Goal: Contribute content: Add original content to the website for others to see

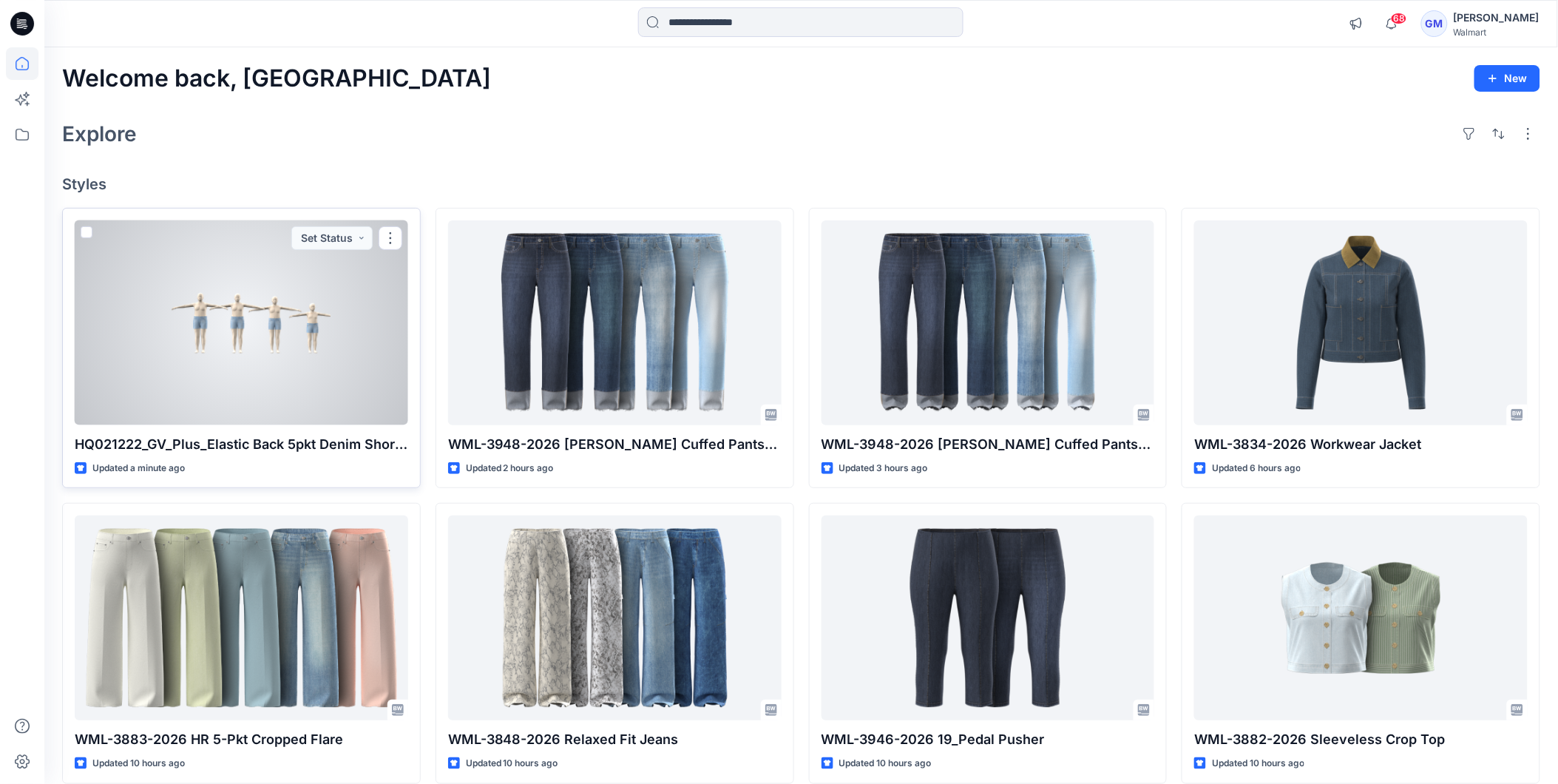
click at [268, 275] on div at bounding box center [242, 322] width 333 height 205
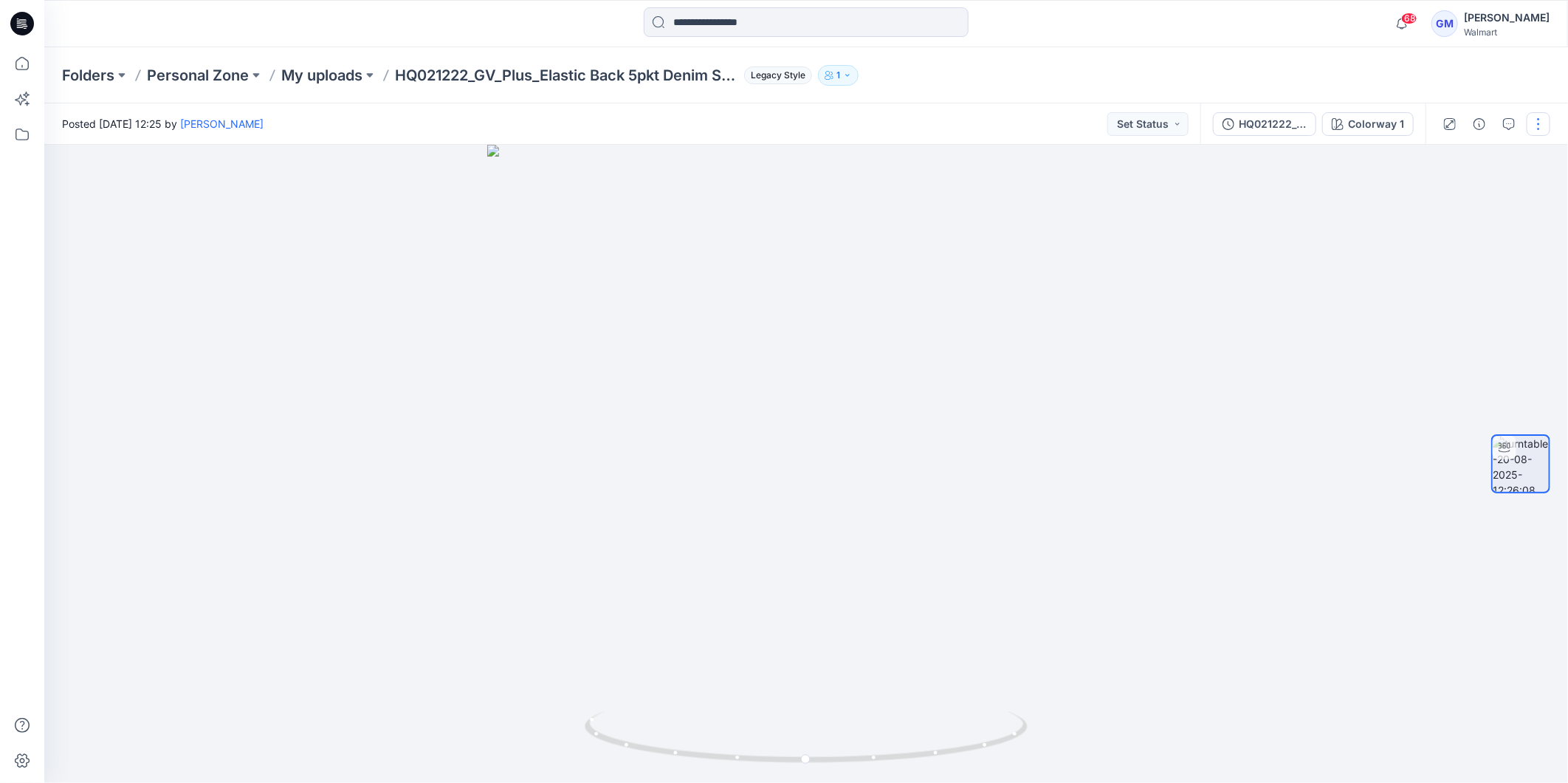
click at [1537, 129] on button "button" at bounding box center [1538, 124] width 24 height 24
click at [1467, 165] on button "Edit" at bounding box center [1476, 158] width 136 height 27
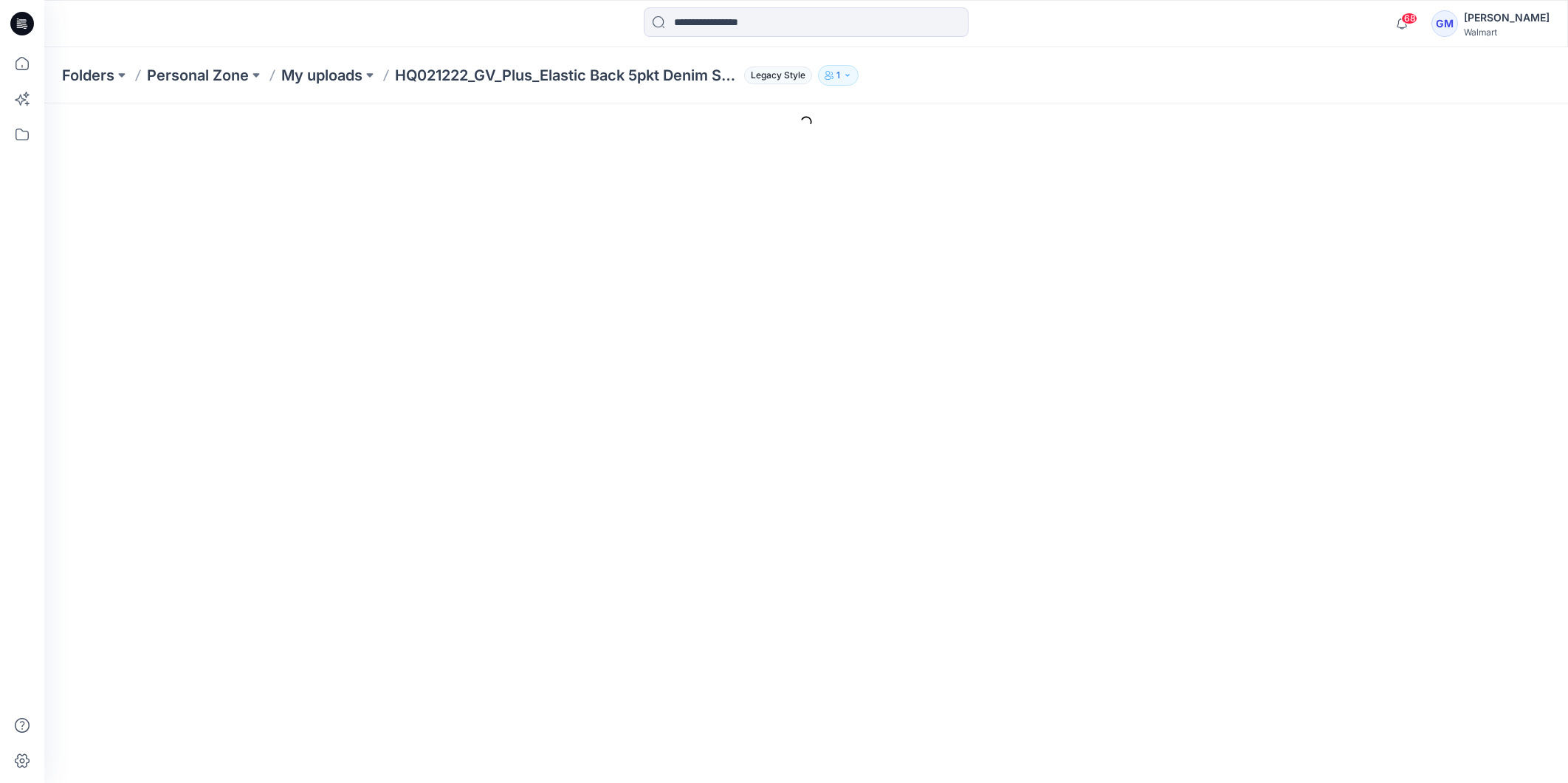
type input "**********"
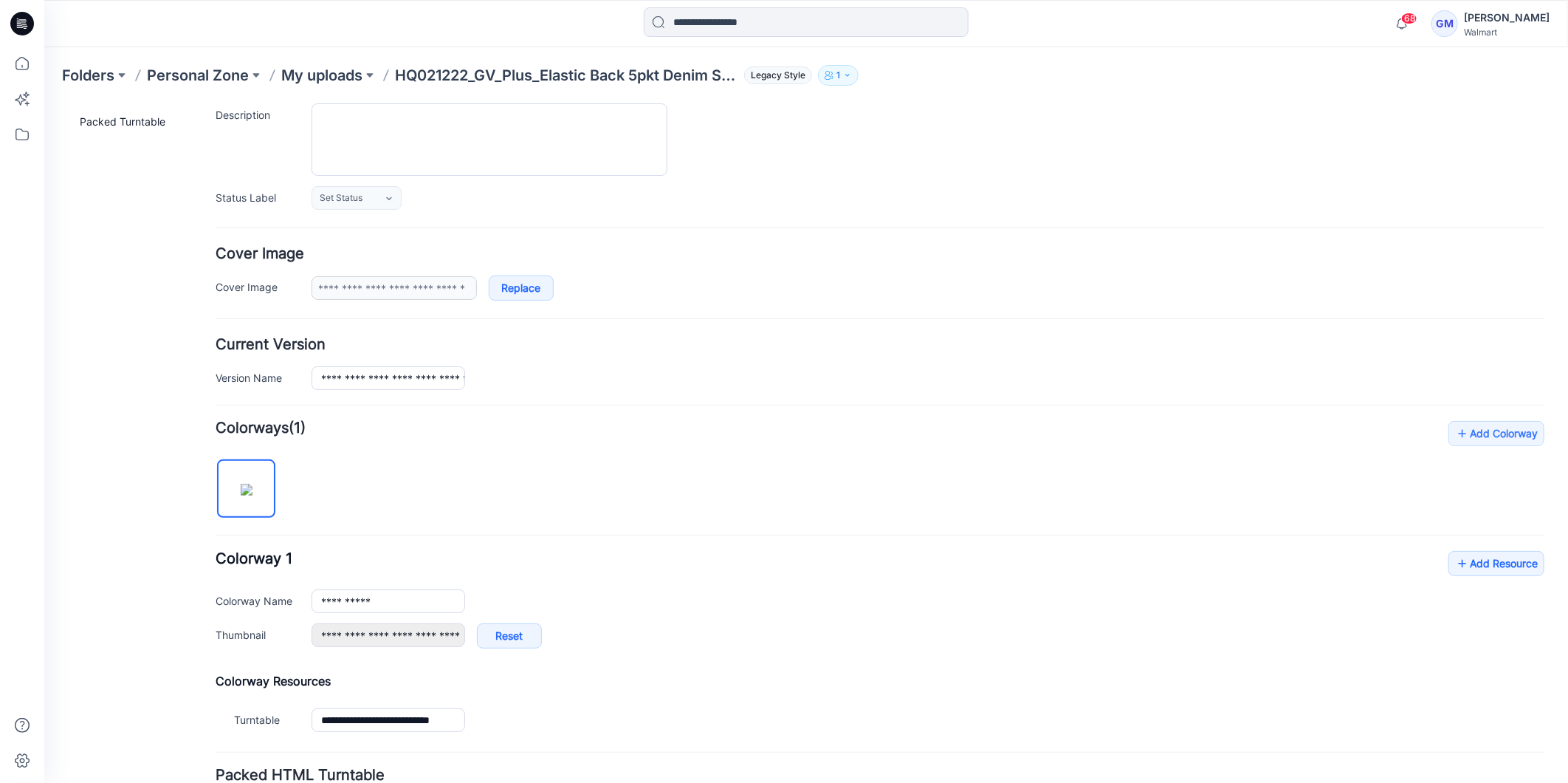
scroll to position [269, 0]
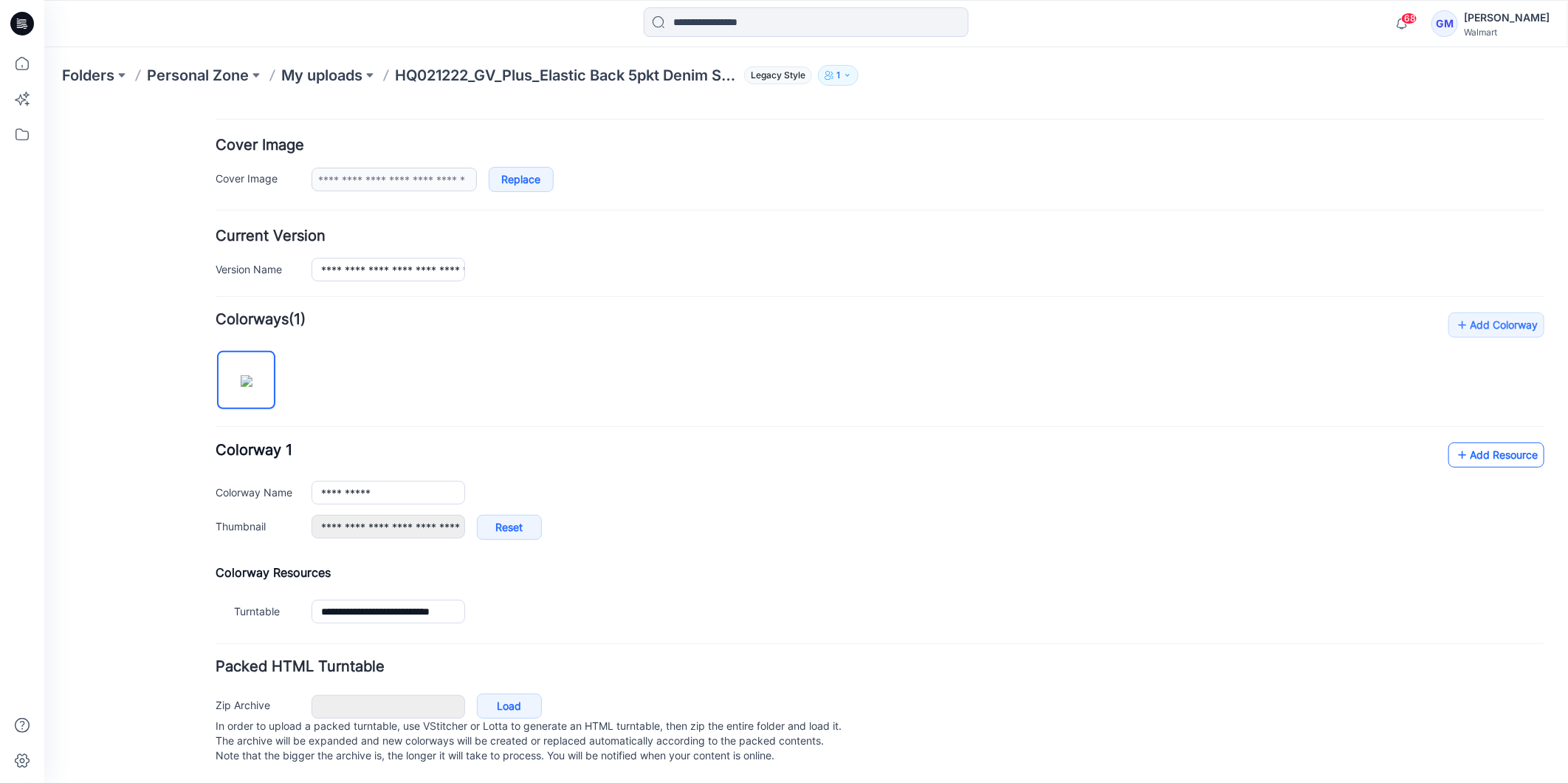
click at [1458, 442] on link "Add Resource" at bounding box center [1495, 454] width 96 height 25
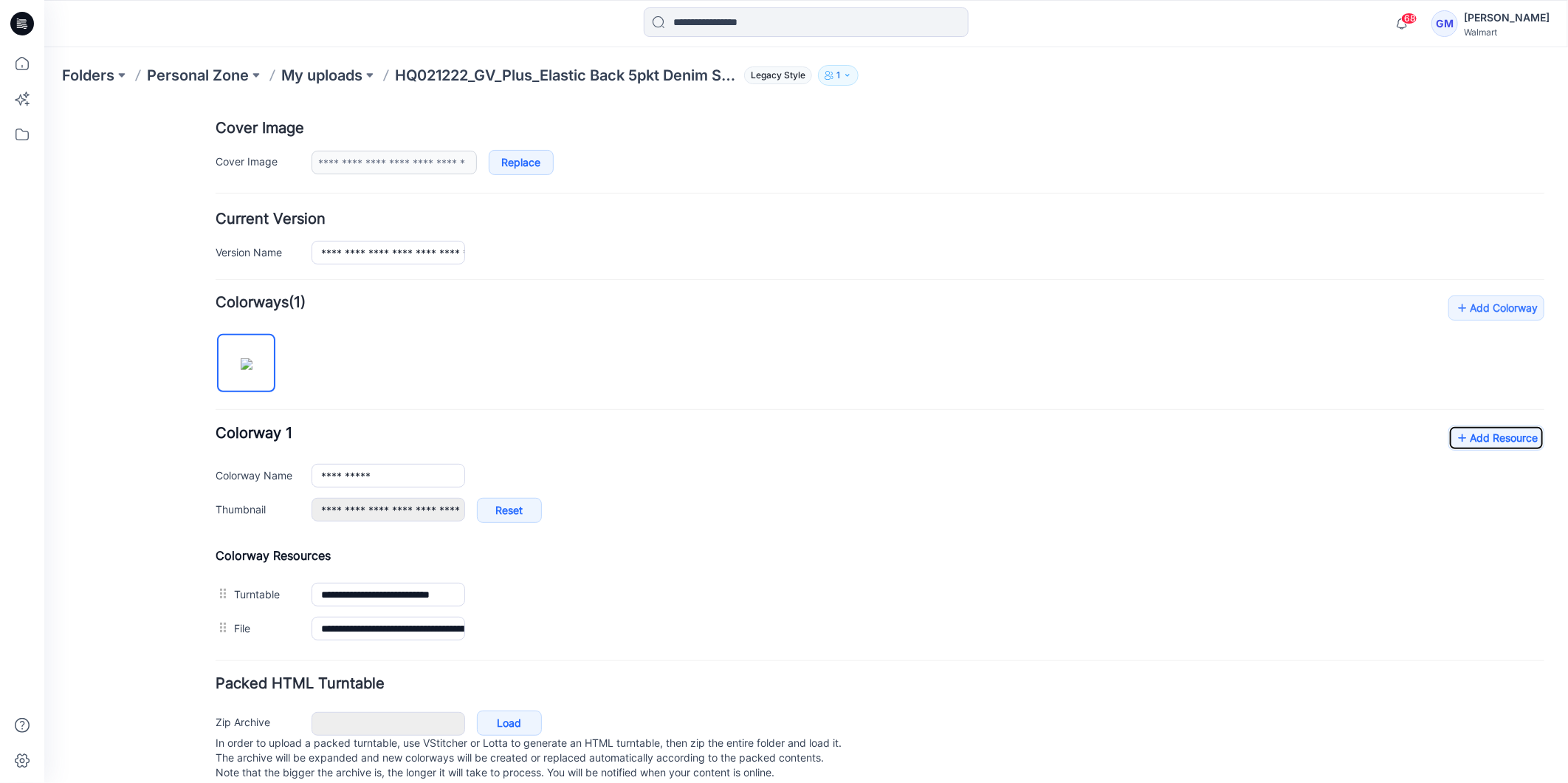
scroll to position [0, 0]
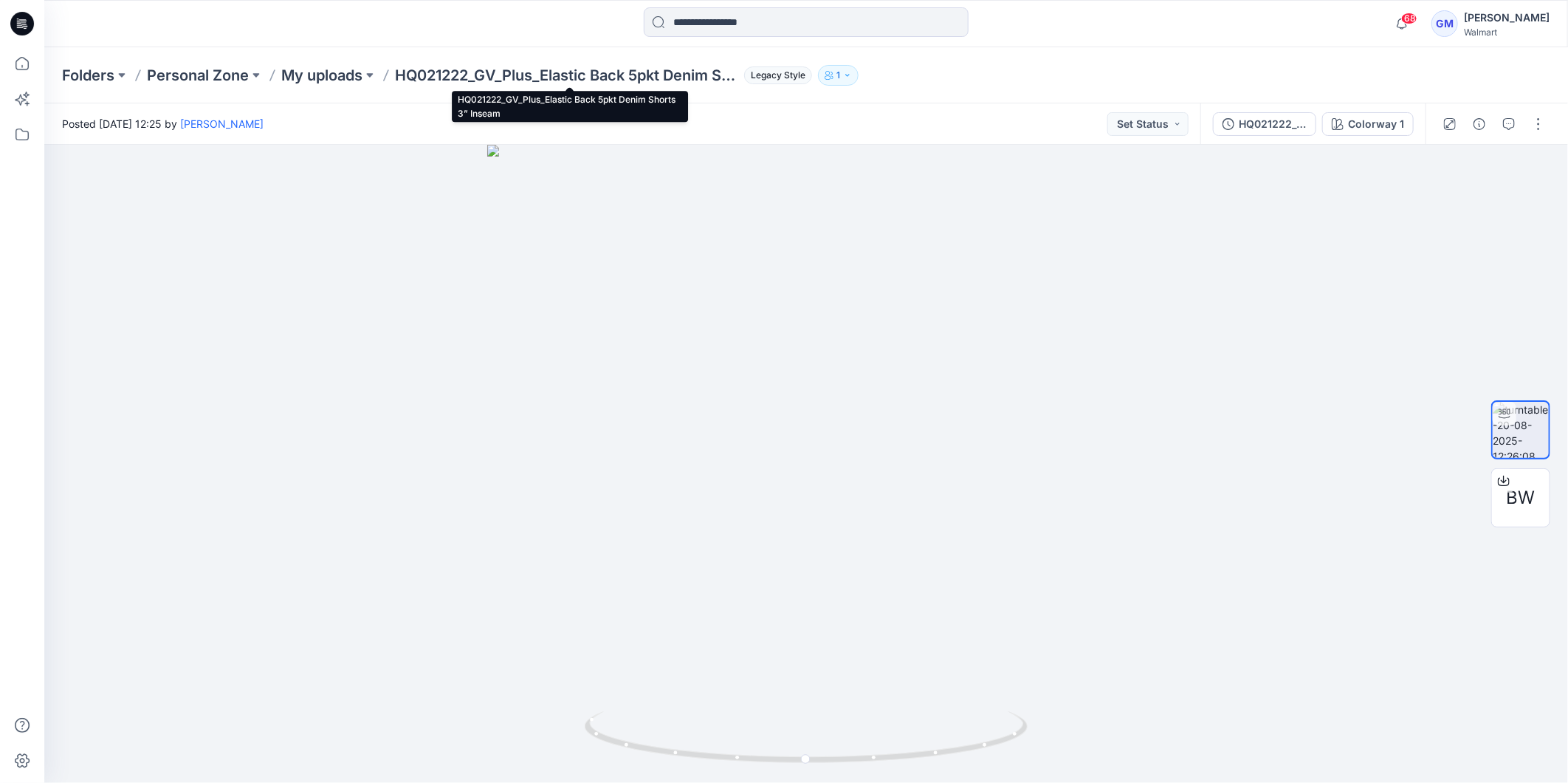
click at [469, 75] on p "HQ021222_GV_Plus_Elastic Back 5pkt Denim Shorts 3” Inseam" at bounding box center [566, 76] width 343 height 20
click at [471, 75] on p "HQ021222_GV_Plus_Elastic Back 5pkt Denim Shorts 3” Inseam" at bounding box center [566, 76] width 343 height 20
click at [468, 70] on p "HQ021222_GV_Plus_Elastic Back 5pkt Denim Shorts 3” Inseam" at bounding box center [566, 76] width 343 height 20
click at [471, 70] on p "HQ021222_GV_Plus_Elastic Back 5pkt Denim Shorts 3” Inseam" at bounding box center [566, 76] width 343 height 20
drag, startPoint x: 473, startPoint y: 71, endPoint x: 402, endPoint y: 79, distance: 71.4
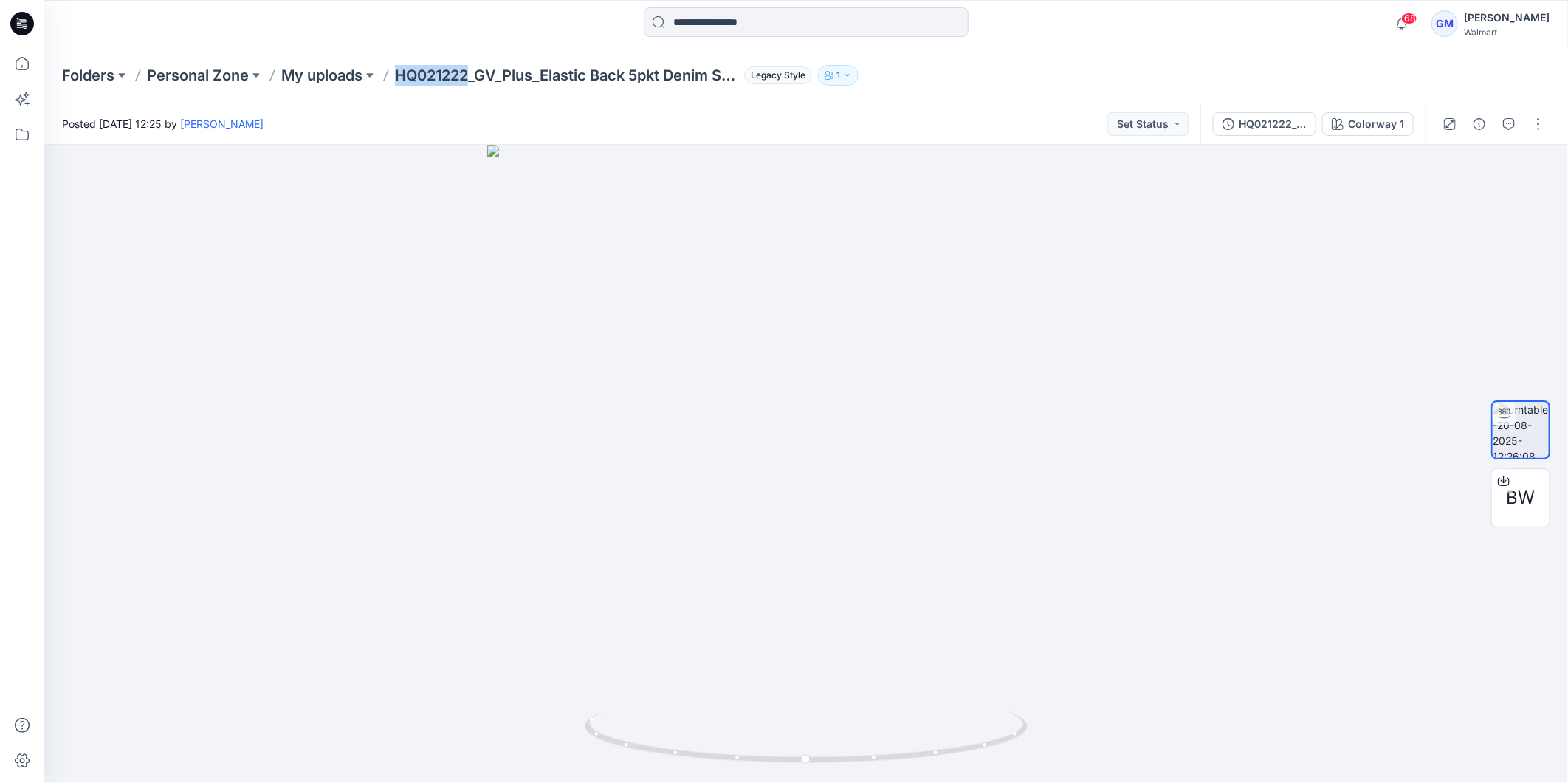
click at [402, 79] on p "HQ021222_GV_Plus_Elastic Back 5pkt Denim Shorts 3” Inseam" at bounding box center [566, 76] width 343 height 20
copy p "HQ021222"
drag, startPoint x: 1319, startPoint y: 320, endPoint x: 1386, endPoint y: 348, distance: 72.6
click at [1318, 320] on div at bounding box center [806, 463] width 1524 height 638
click at [1545, 124] on button "button" at bounding box center [1538, 124] width 24 height 24
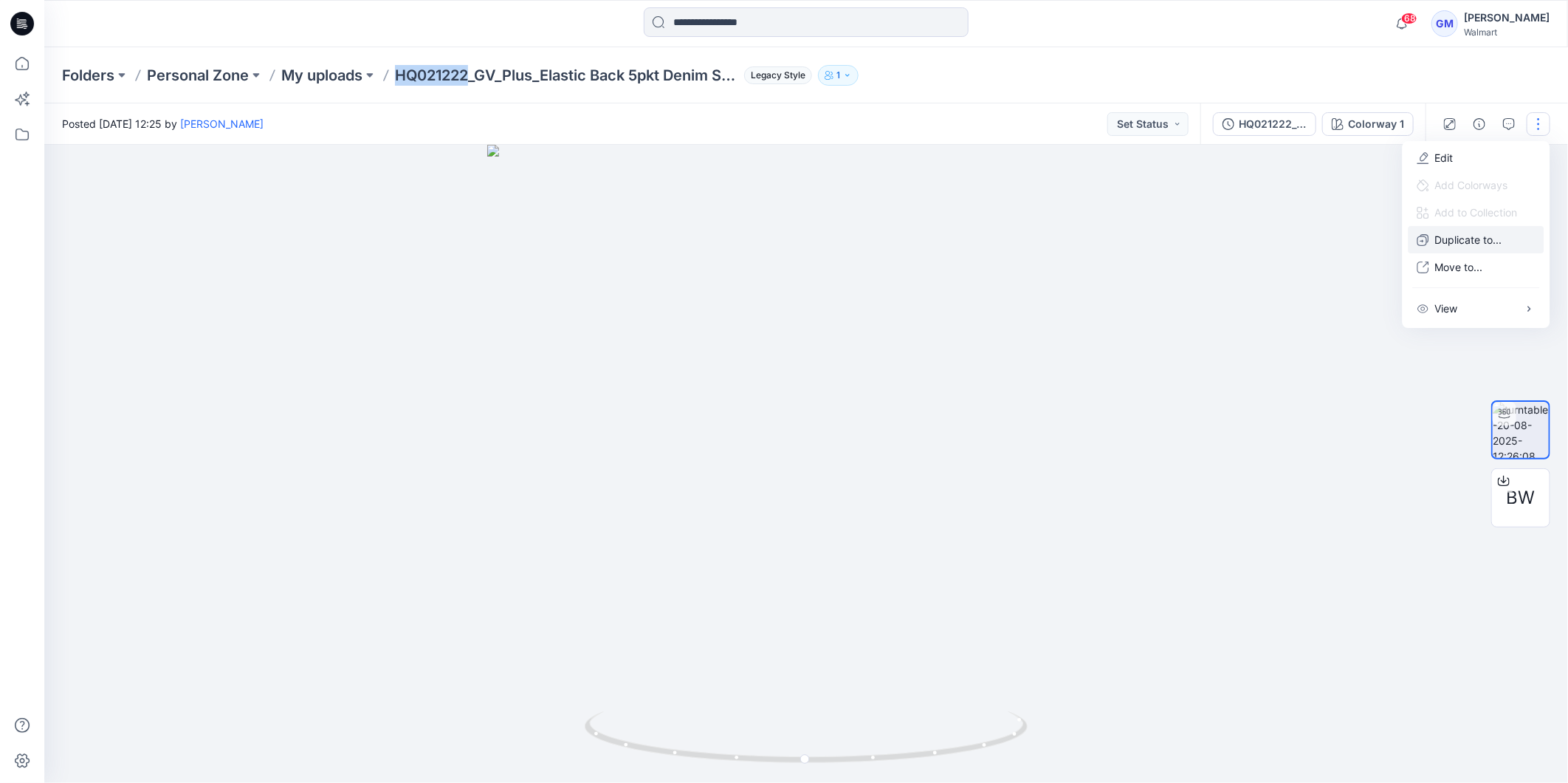
click at [1502, 238] on p "Duplicate to..." at bounding box center [1469, 239] width 67 height 15
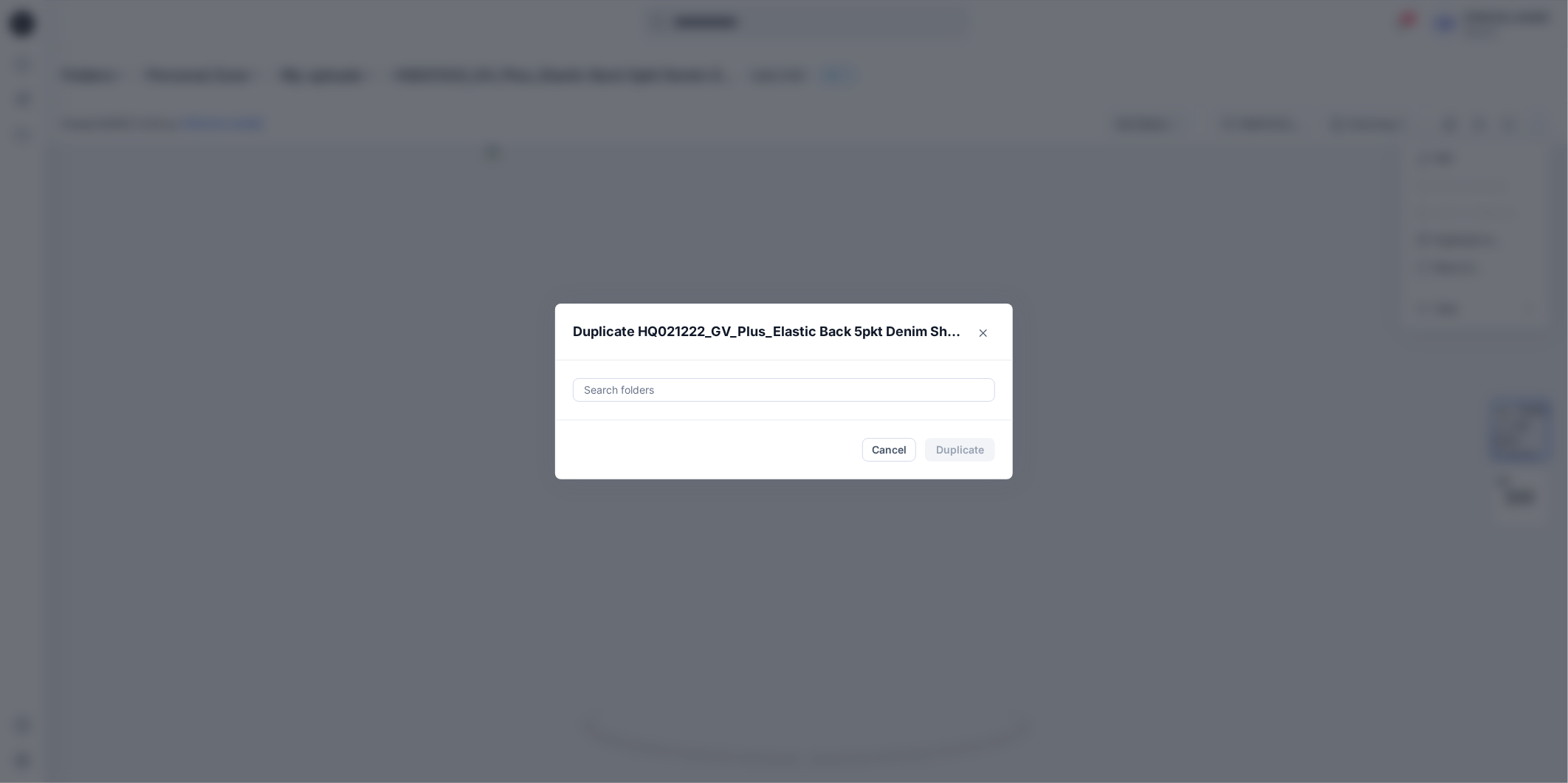
click at [814, 386] on div at bounding box center [784, 390] width 403 height 18
paste input "**********"
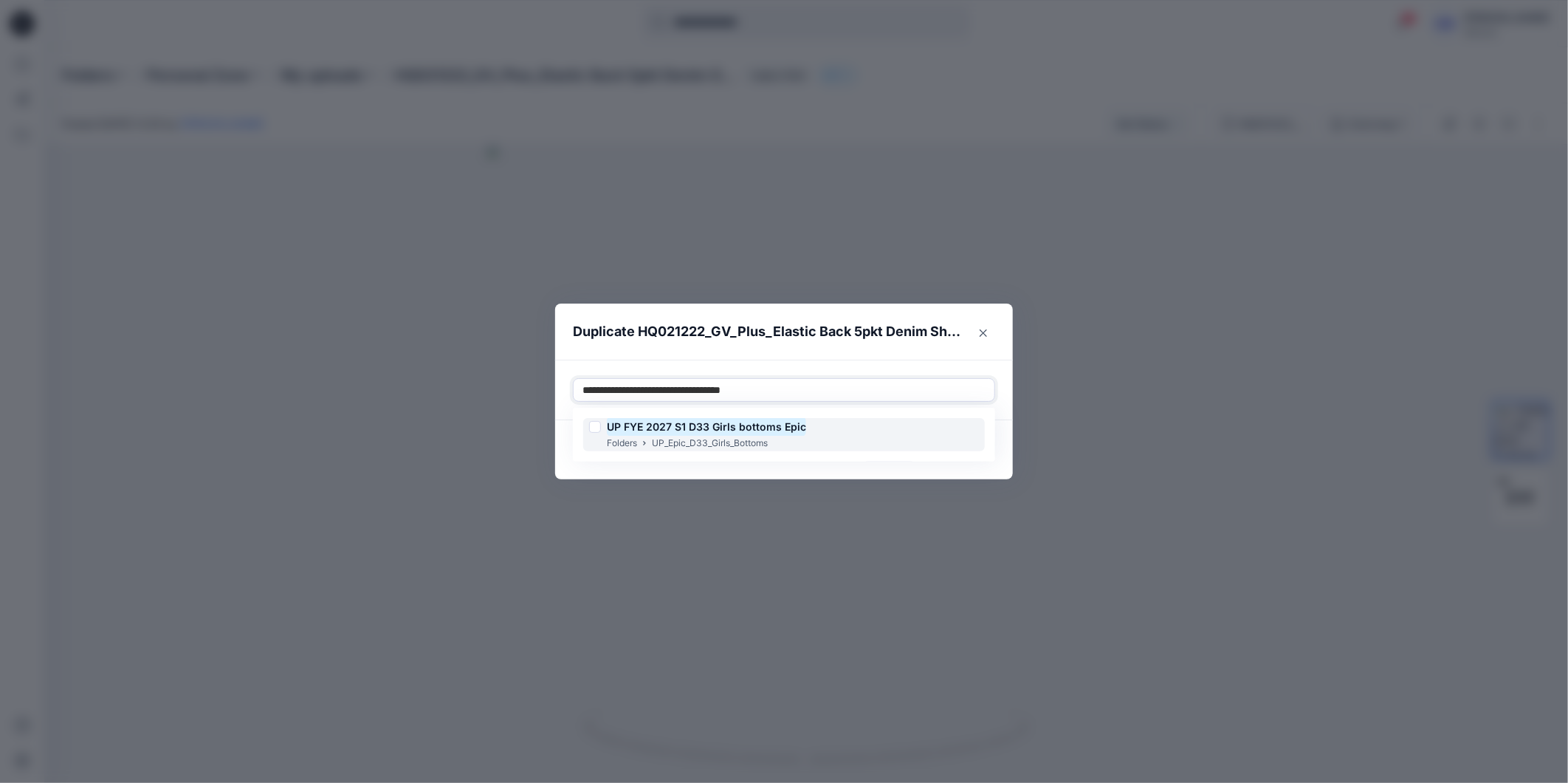
click at [592, 432] on div at bounding box center [595, 427] width 12 height 12
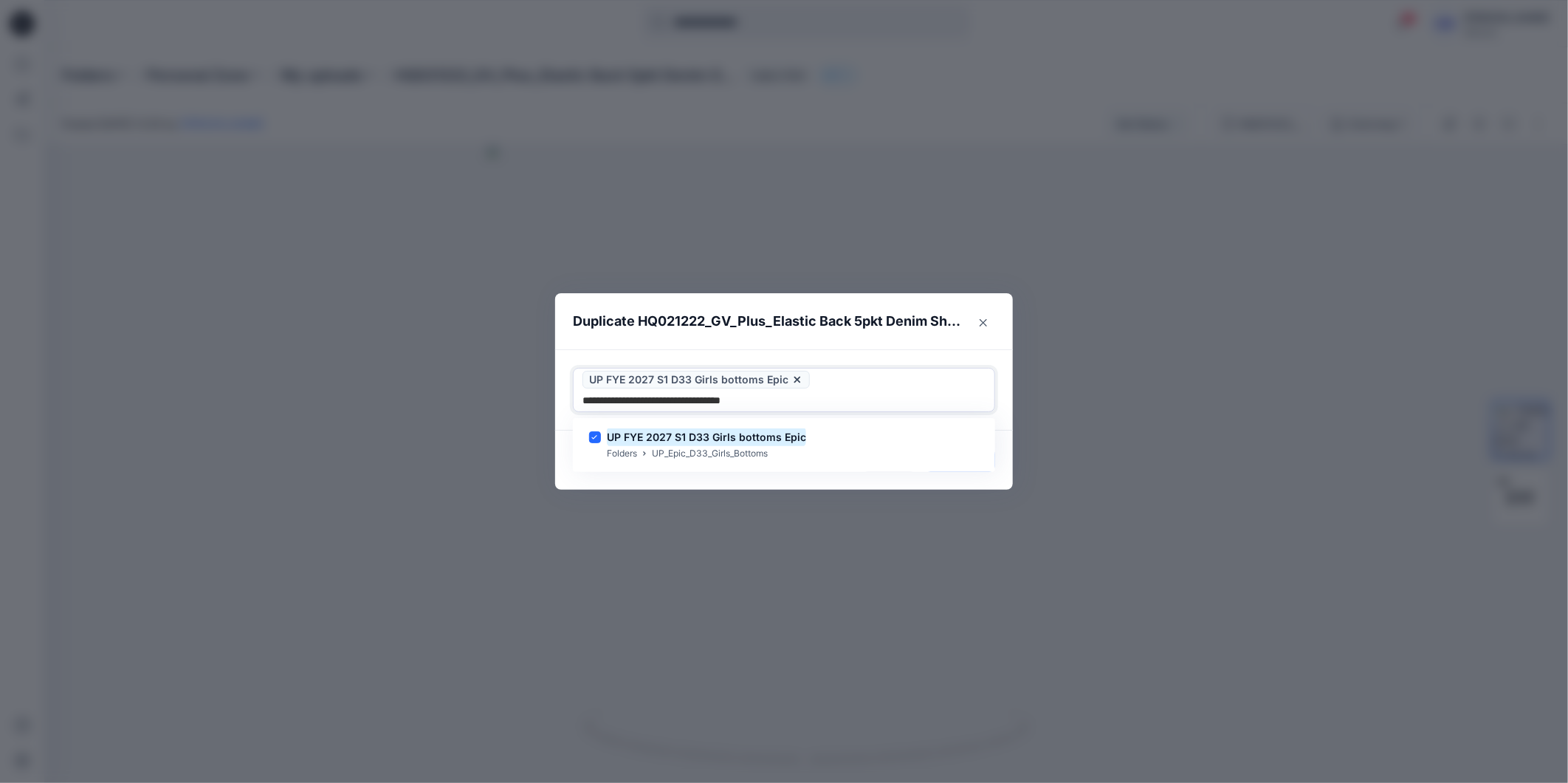
type input "**********"
click at [586, 476] on footer "Cancel Duplicate" at bounding box center [784, 460] width 458 height 59
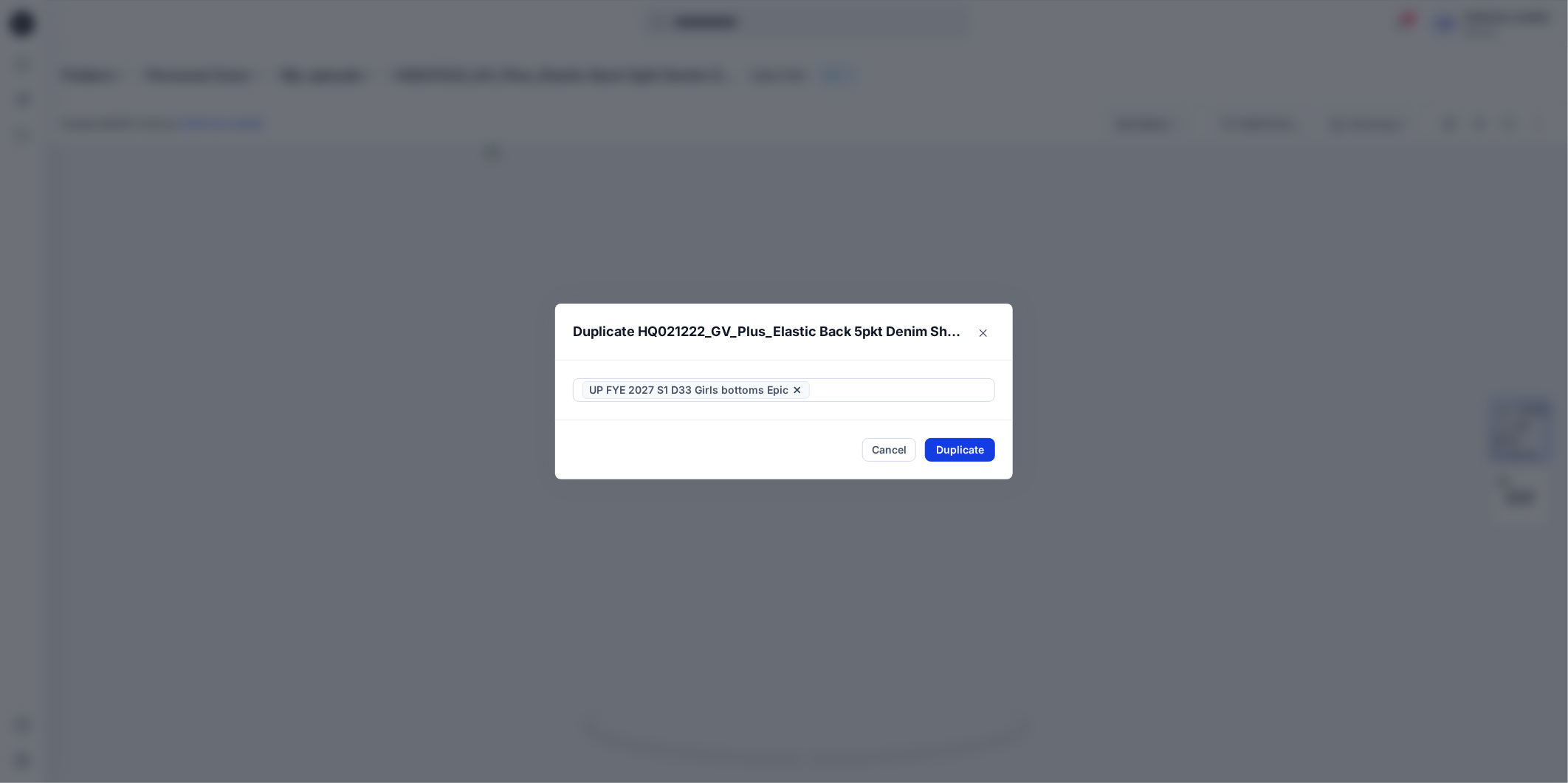
click at [976, 452] on button "Duplicate" at bounding box center [960, 450] width 70 height 24
click at [972, 459] on button "Close" at bounding box center [971, 450] width 48 height 24
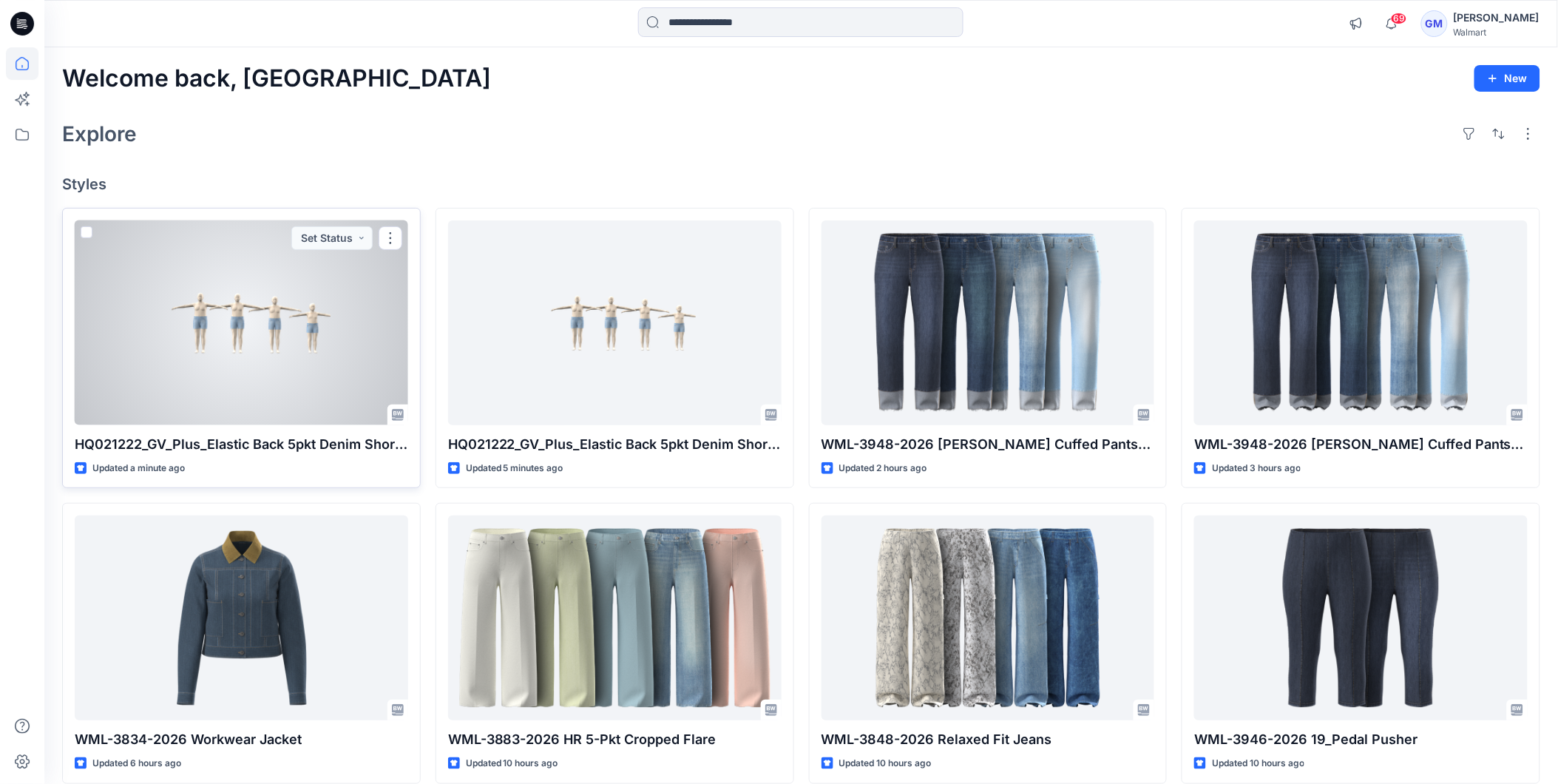
click at [298, 352] on div at bounding box center [242, 322] width 333 height 205
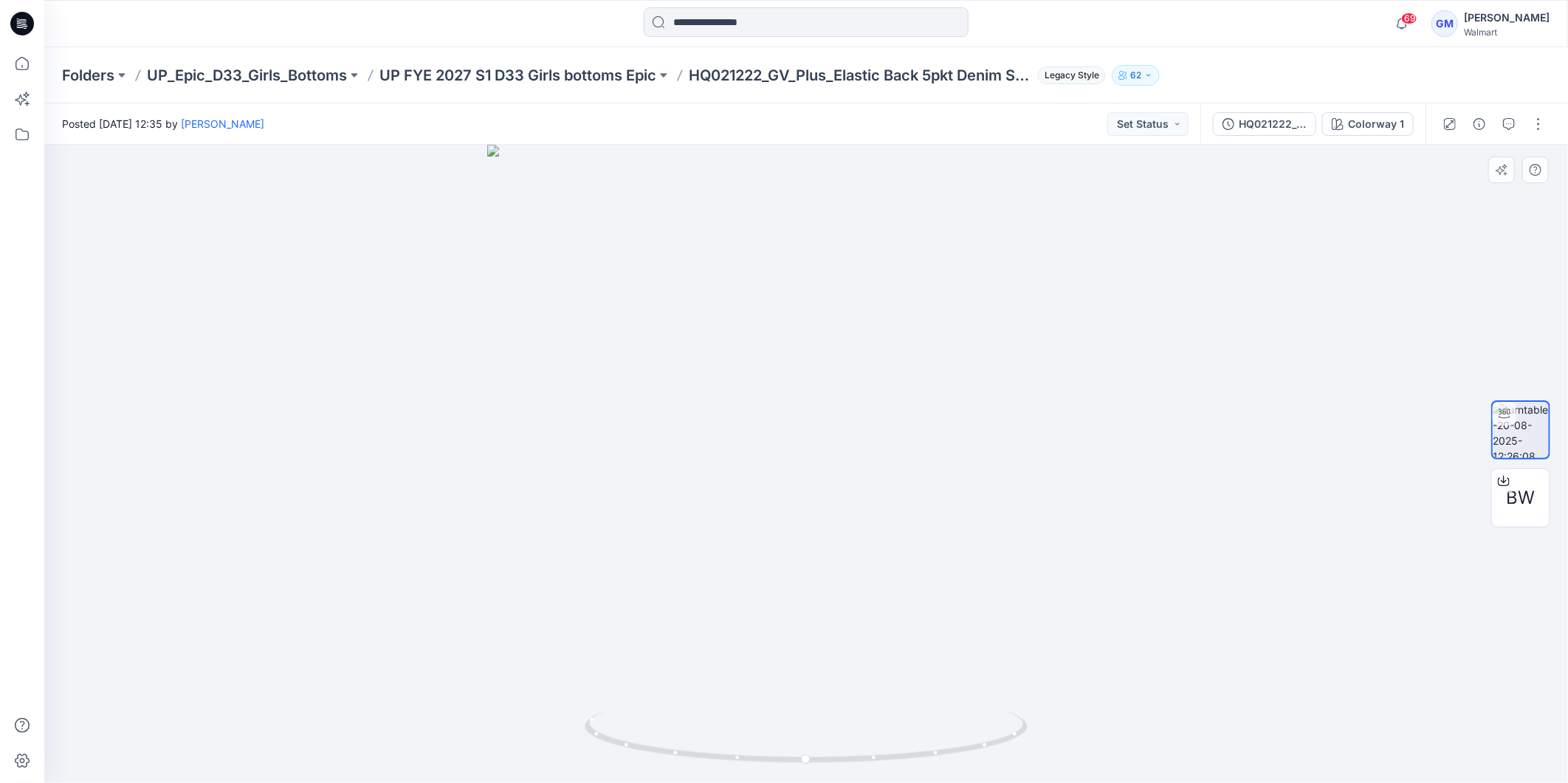
click at [369, 602] on div at bounding box center [806, 463] width 1524 height 638
click at [25, 20] on icon at bounding box center [22, 24] width 24 height 24
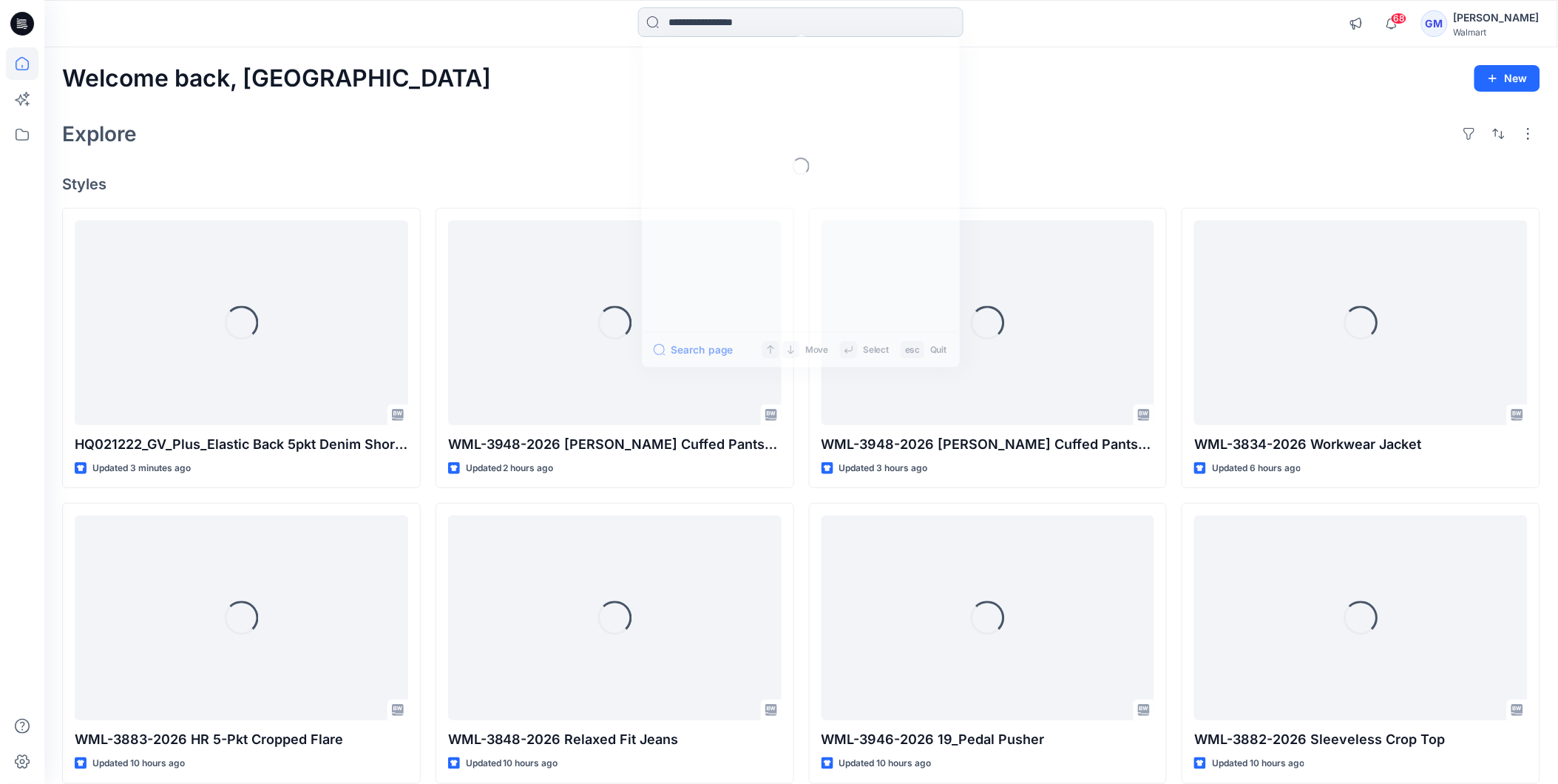
click at [786, 27] on input at bounding box center [800, 22] width 326 height 30
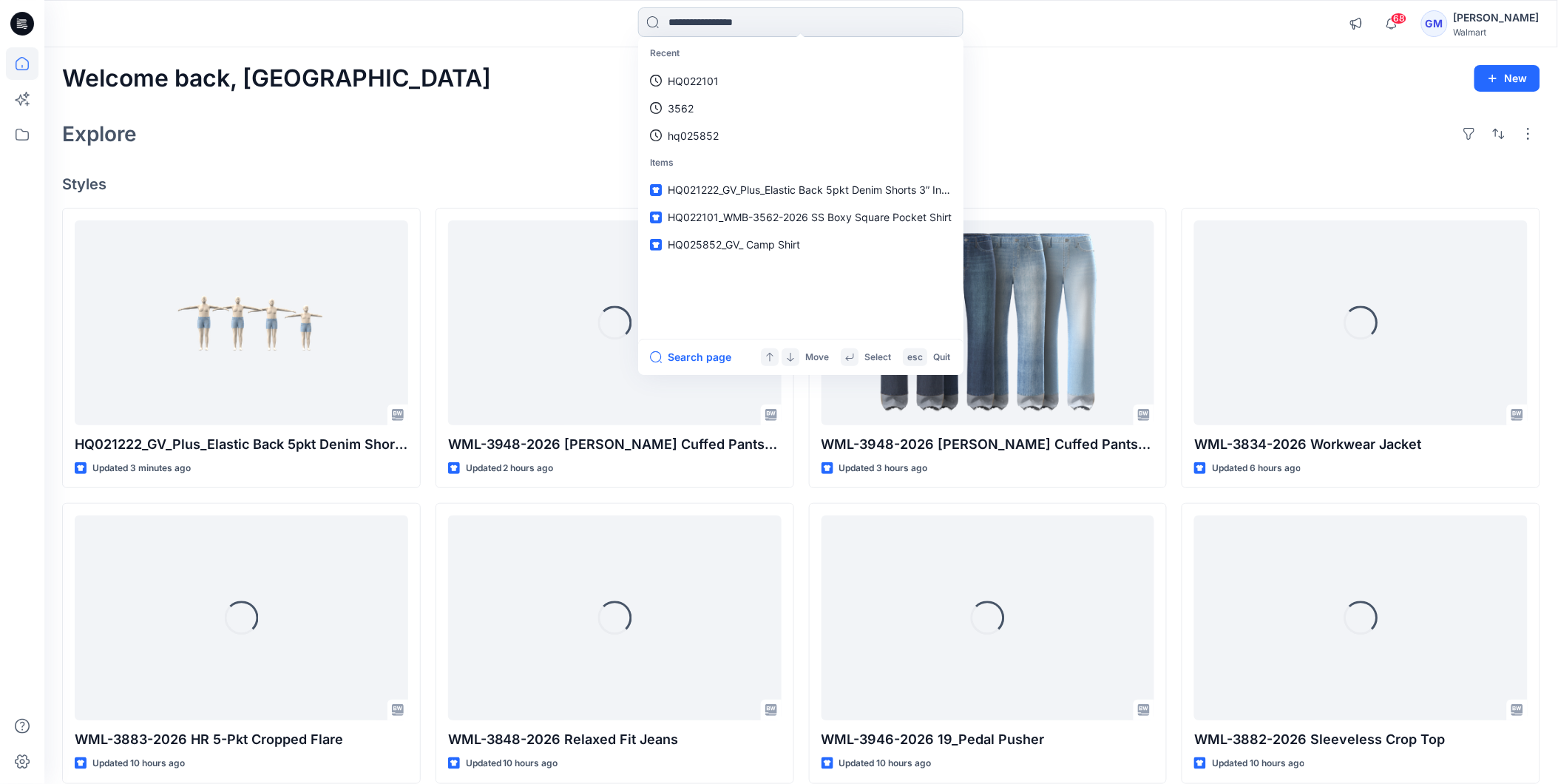
paste input "********"
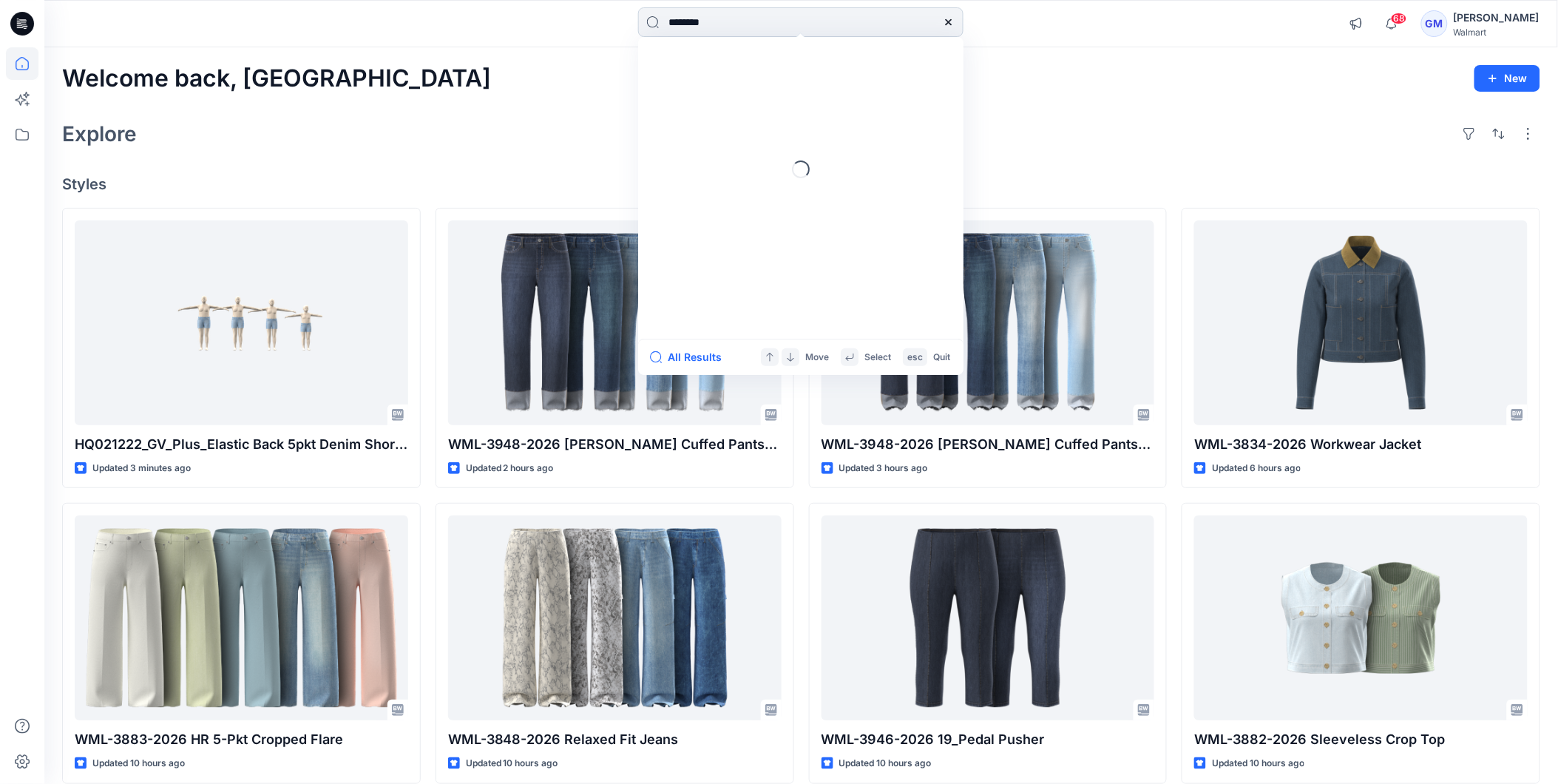
type input "********"
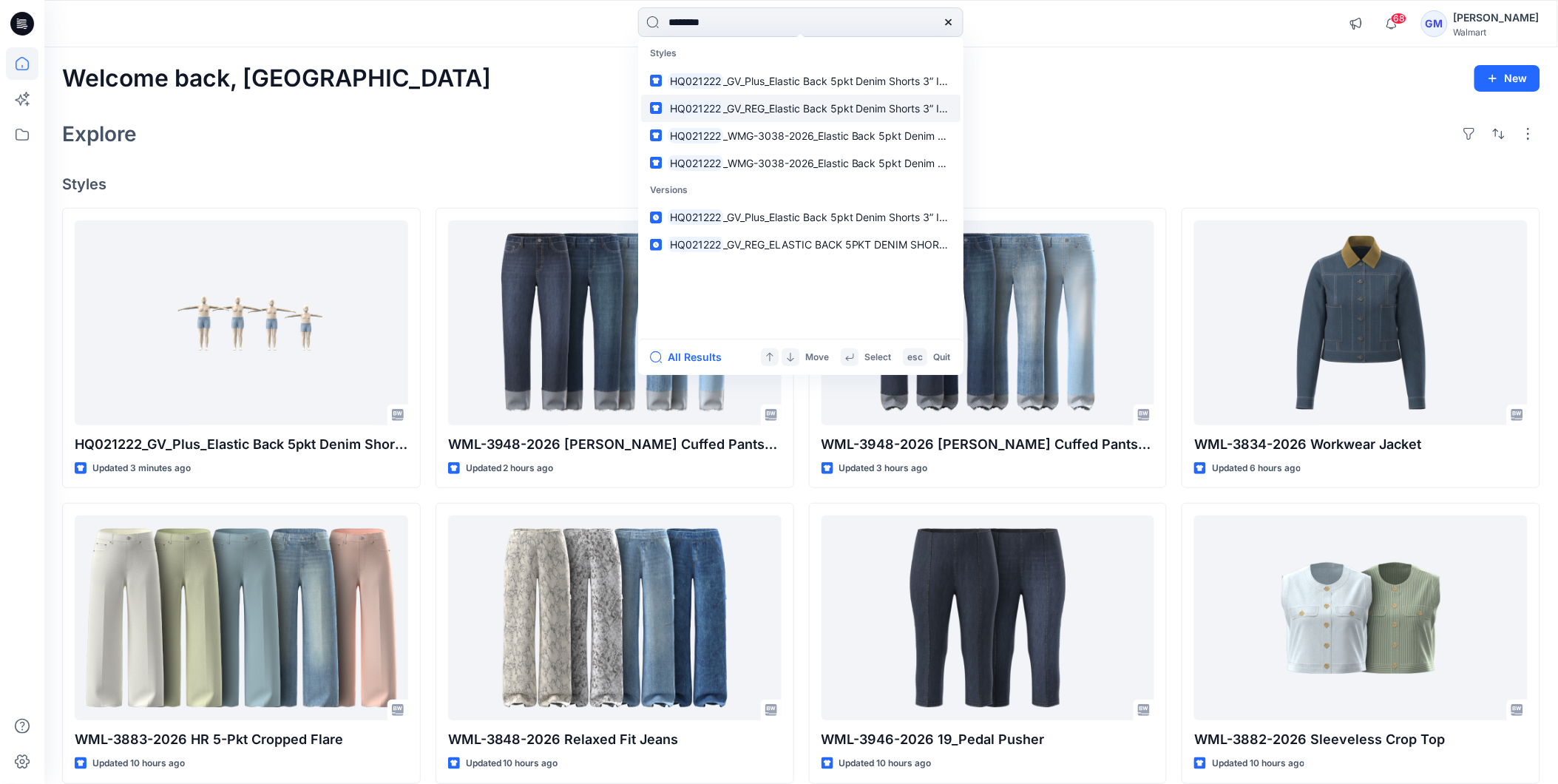
click at [741, 97] on link "HQ021222 _GV_REG_Elastic Back 5pkt Denim Shorts 3” Inseam" at bounding box center [801, 108] width 320 height 27
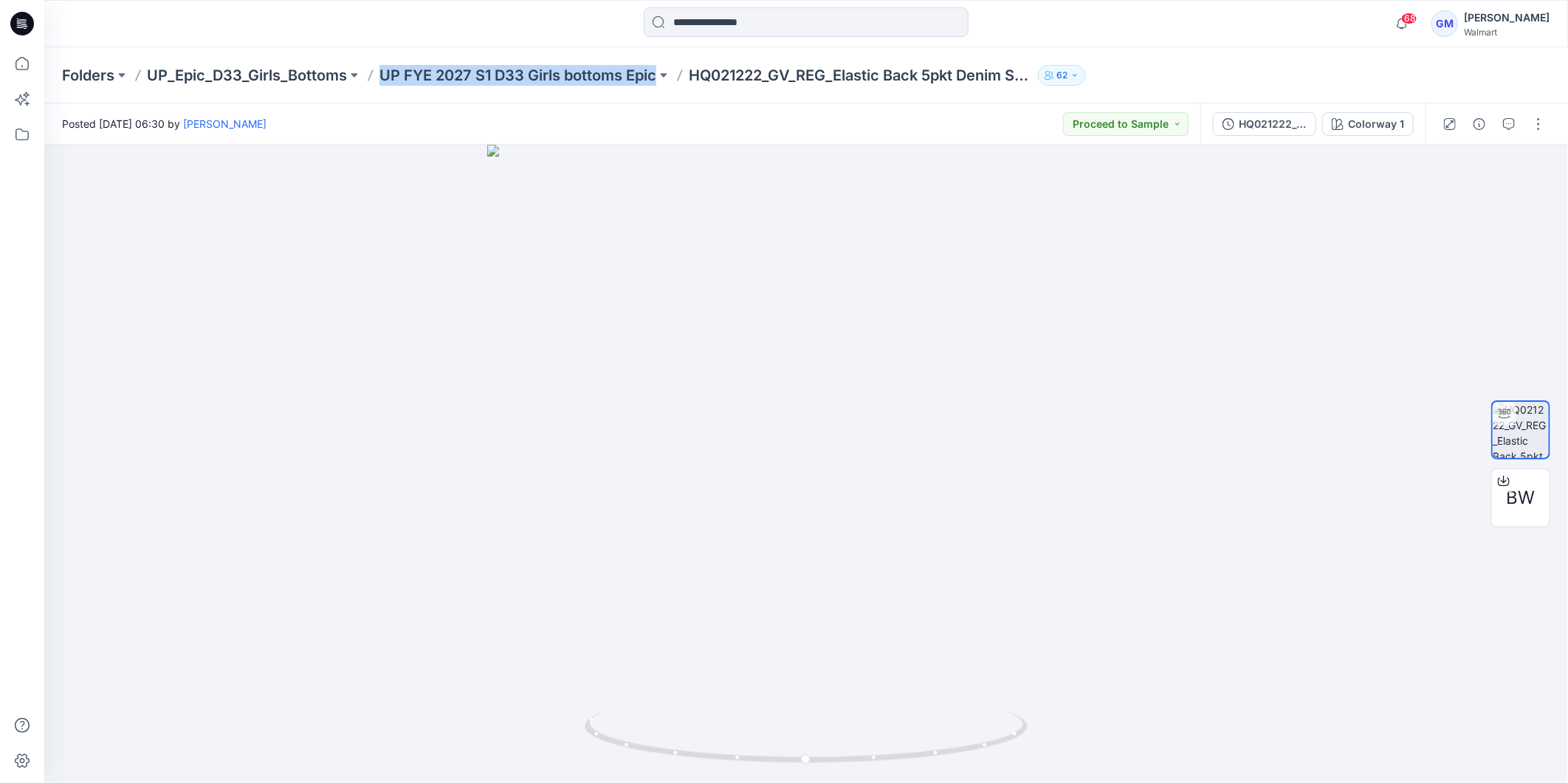
drag, startPoint x: 395, startPoint y: 58, endPoint x: 660, endPoint y: 89, distance: 266.8
click at [660, 89] on div "Folders UP_Epic_D33_Girls_Bottoms UP FYE 2027 S1 D33 Girls bottoms Epic HQ02122…" at bounding box center [806, 76] width 1524 height 56
